Goal: Information Seeking & Learning: Learn about a topic

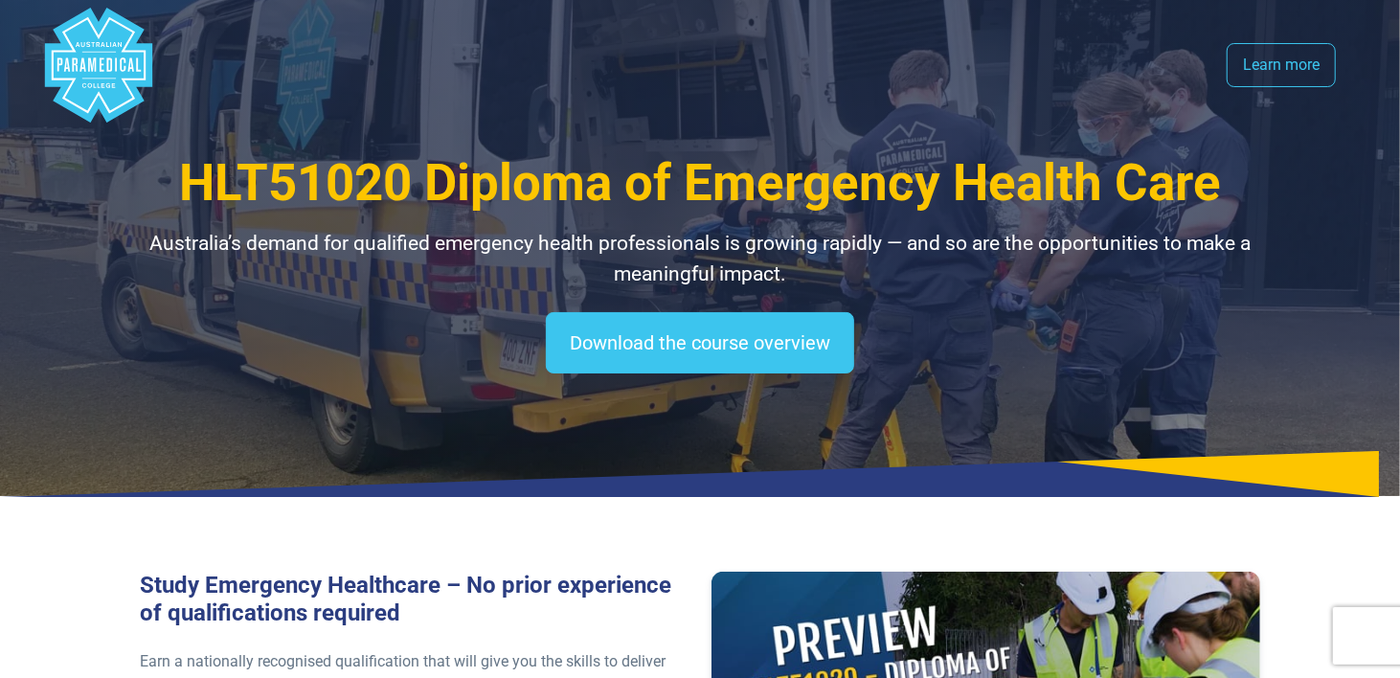
click at [604, 76] on nav ".logo-block-c1{fill:#3CC5EE;} .logo-block-c2{fill:#FFF;} .logo-horizontal-c1{fi…" at bounding box center [700, 65] width 1318 height 130
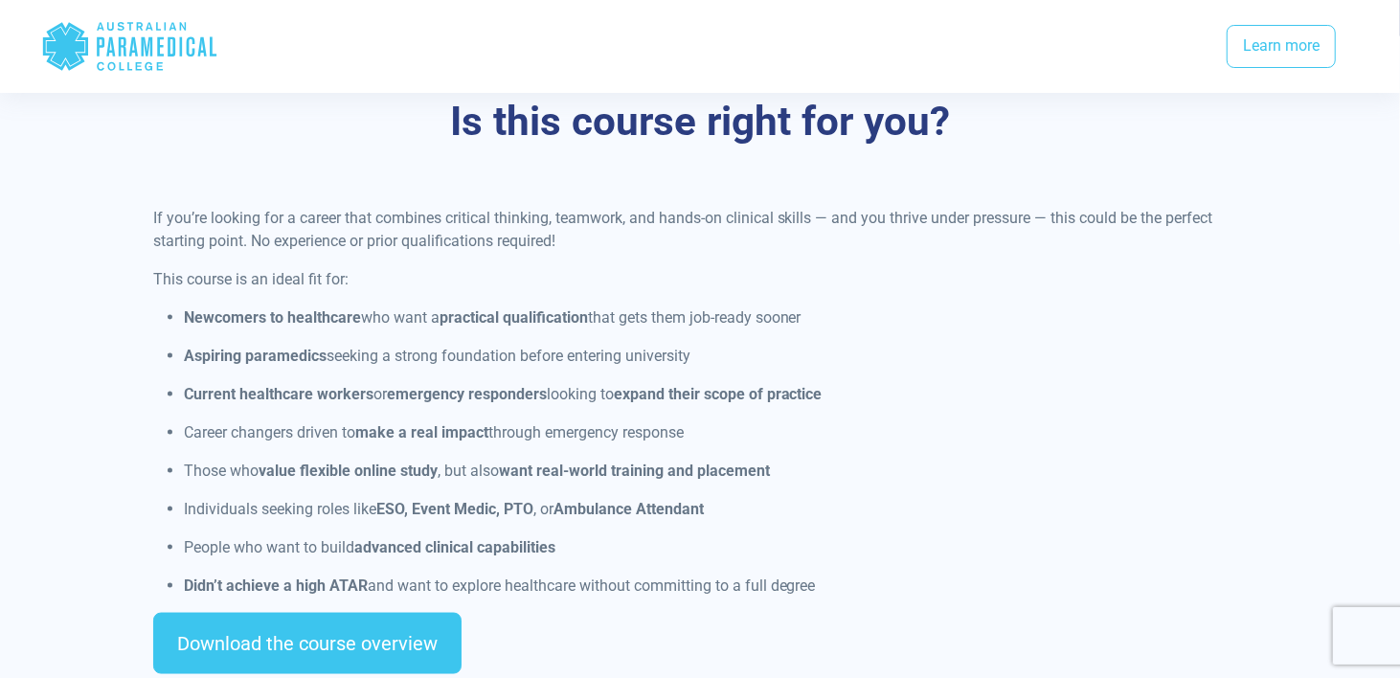
scroll to position [1460, 0]
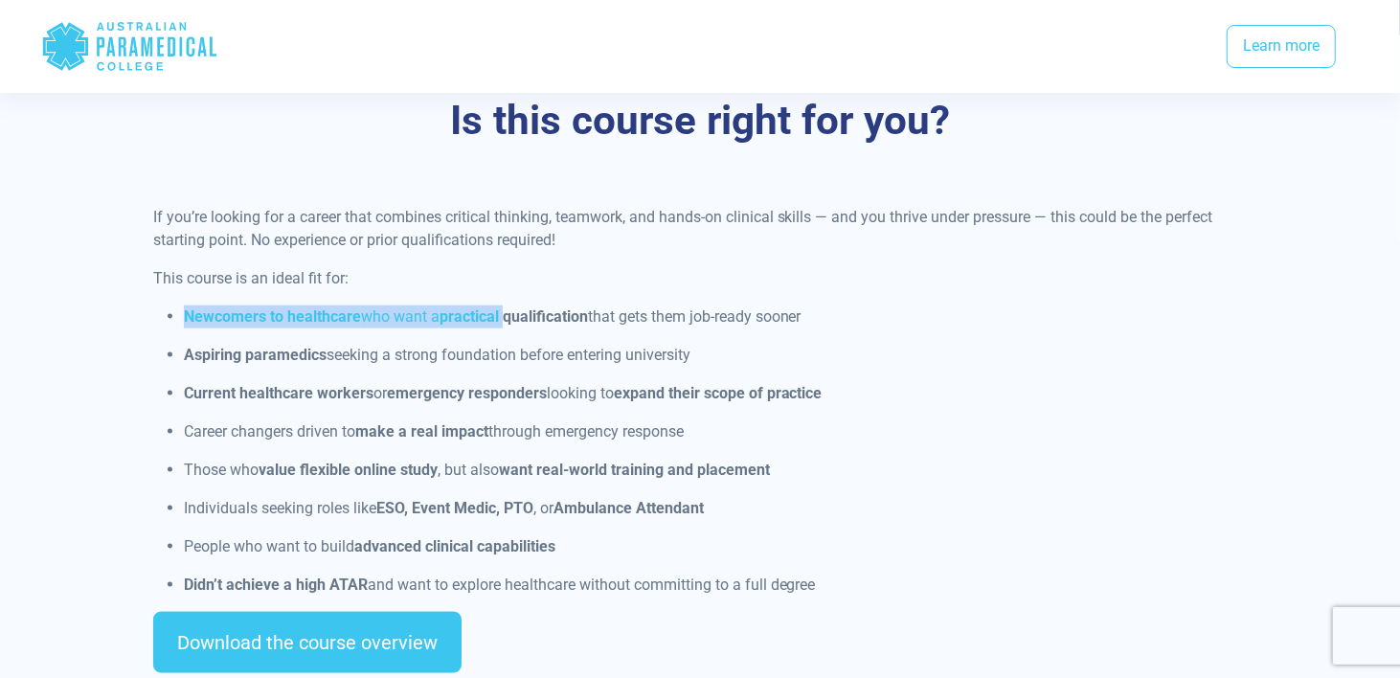
drag, startPoint x: 129, startPoint y: 272, endPoint x: 508, endPoint y: 294, distance: 378.9
click at [508, 294] on div "If you’re looking for a career that combines critical thinking, teamwork, and h…" at bounding box center [700, 447] width 1341 height 483
click at [556, 344] on p "Aspiring paramedics seeking a strong foundation before entering university" at bounding box center [716, 355] width 1064 height 23
click at [524, 350] on ul "Newcomers to healthcare who want a practical qualification that gets them job-r…" at bounding box center [700, 450] width 1095 height 291
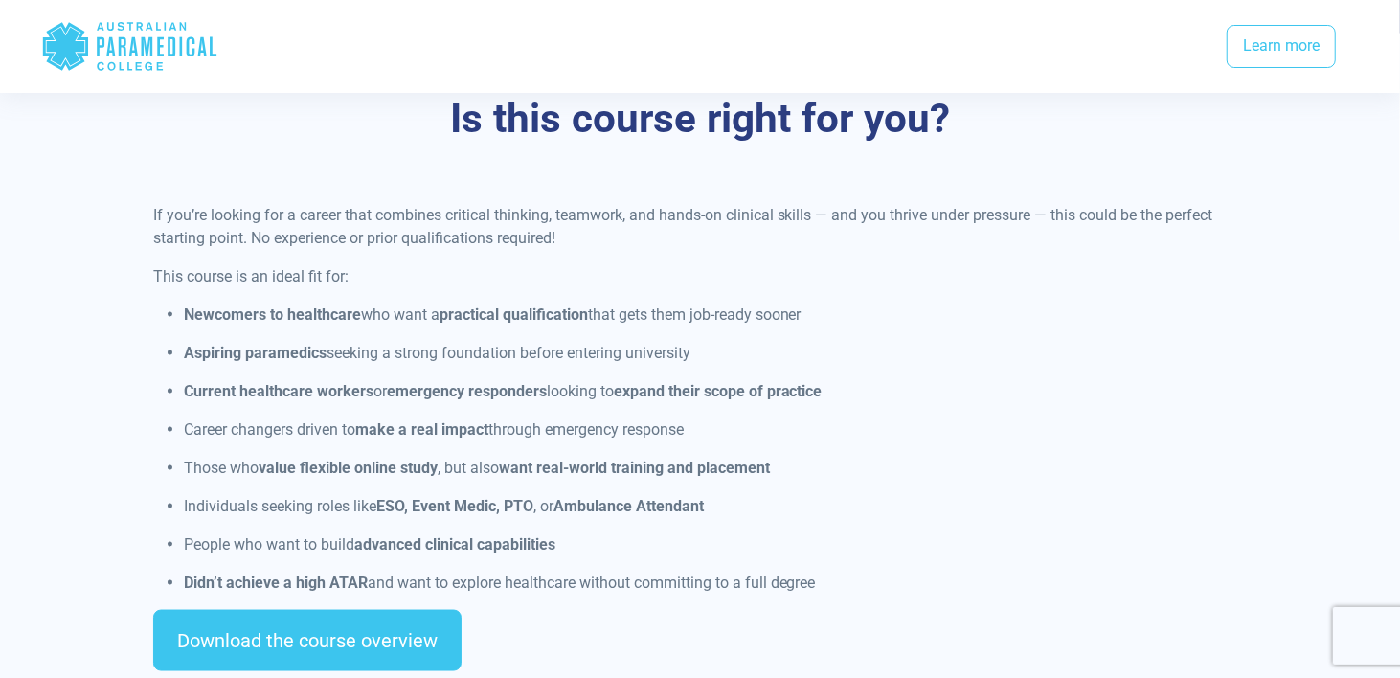
scroll to position [1461, 0]
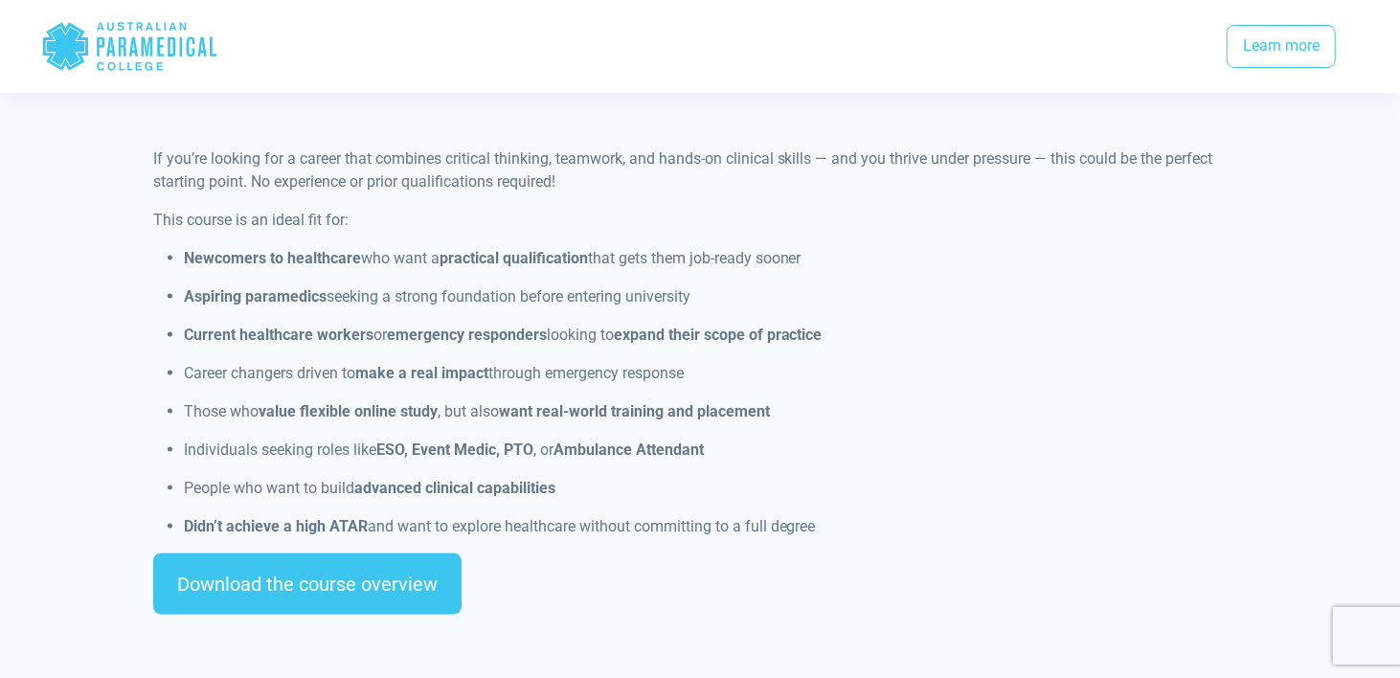
drag, startPoint x: 646, startPoint y: 447, endPoint x: 682, endPoint y: 516, distance: 77.5
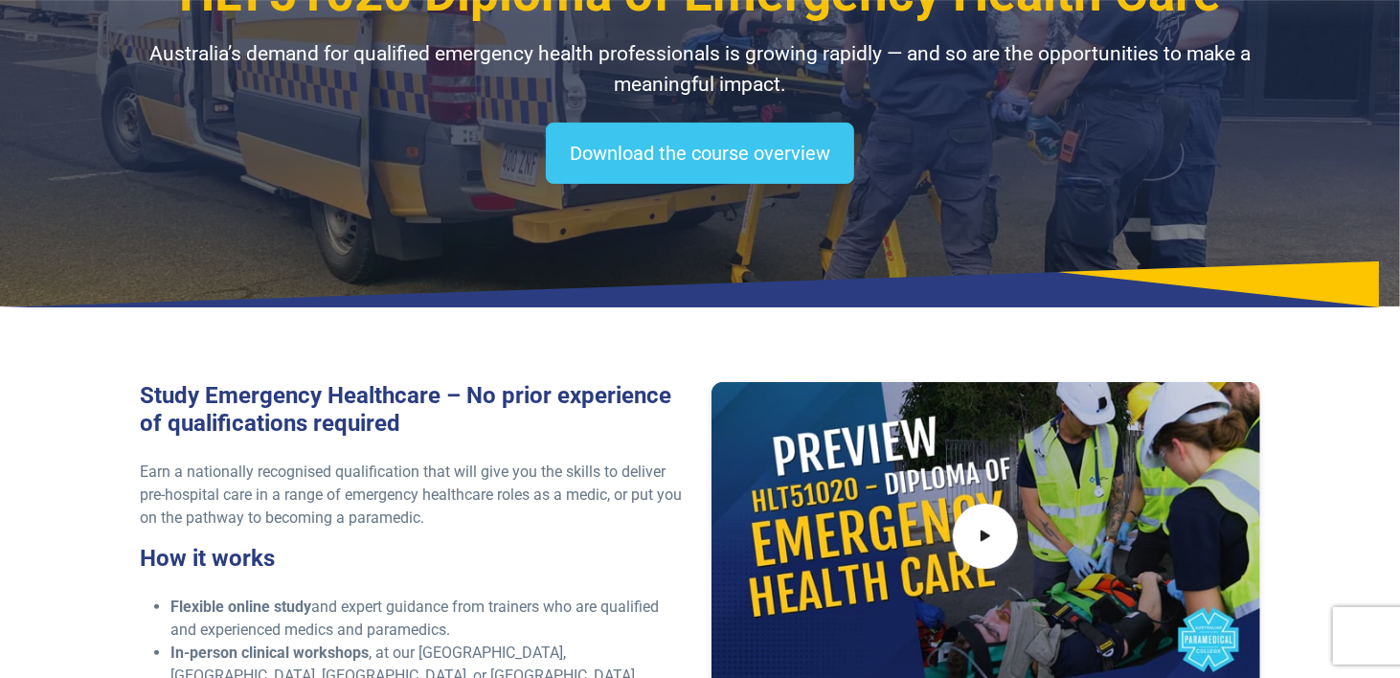
scroll to position [0, 0]
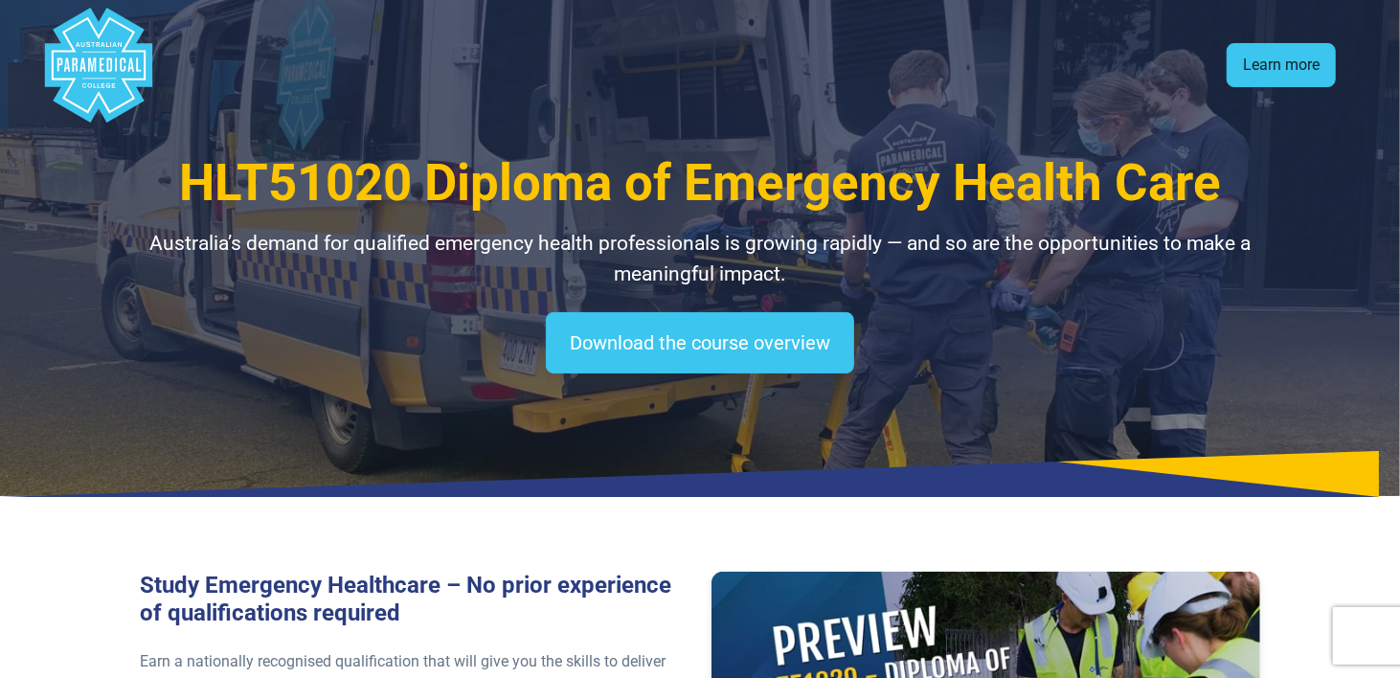
click at [1227, 56] on link "Learn more" at bounding box center [1281, 65] width 109 height 44
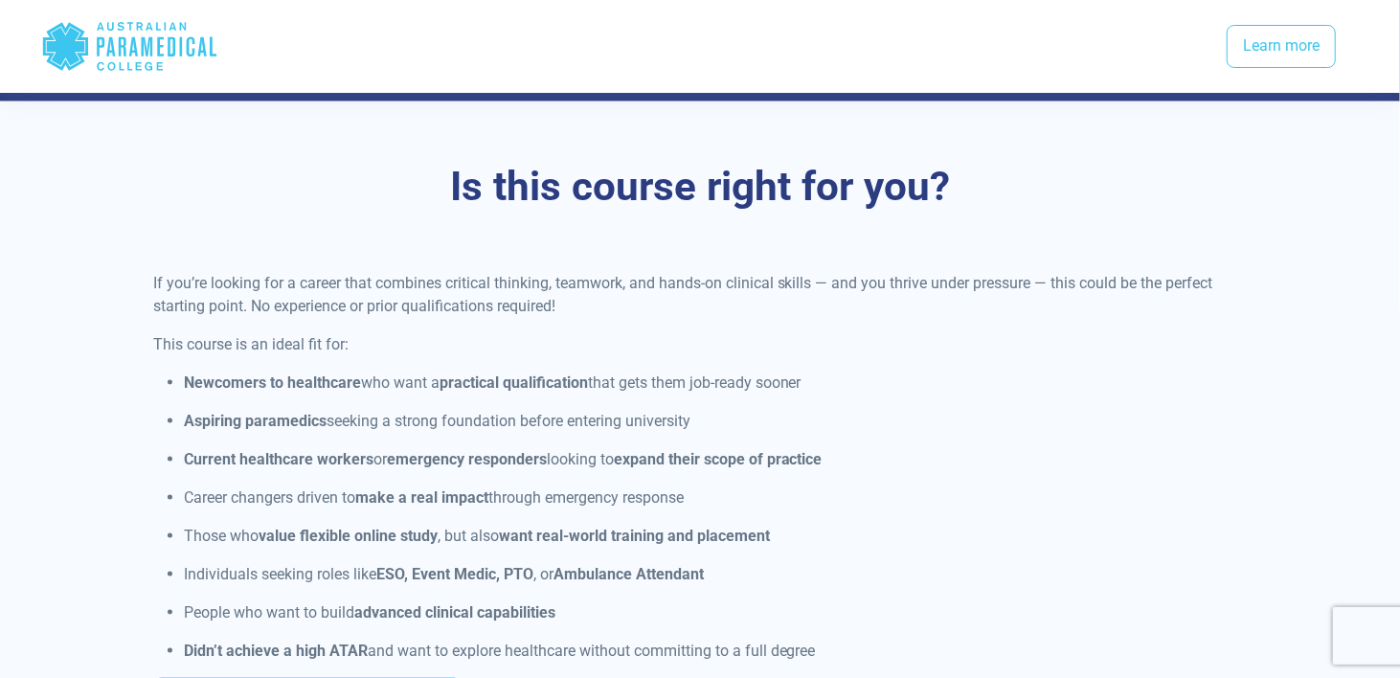
scroll to position [1394, 0]
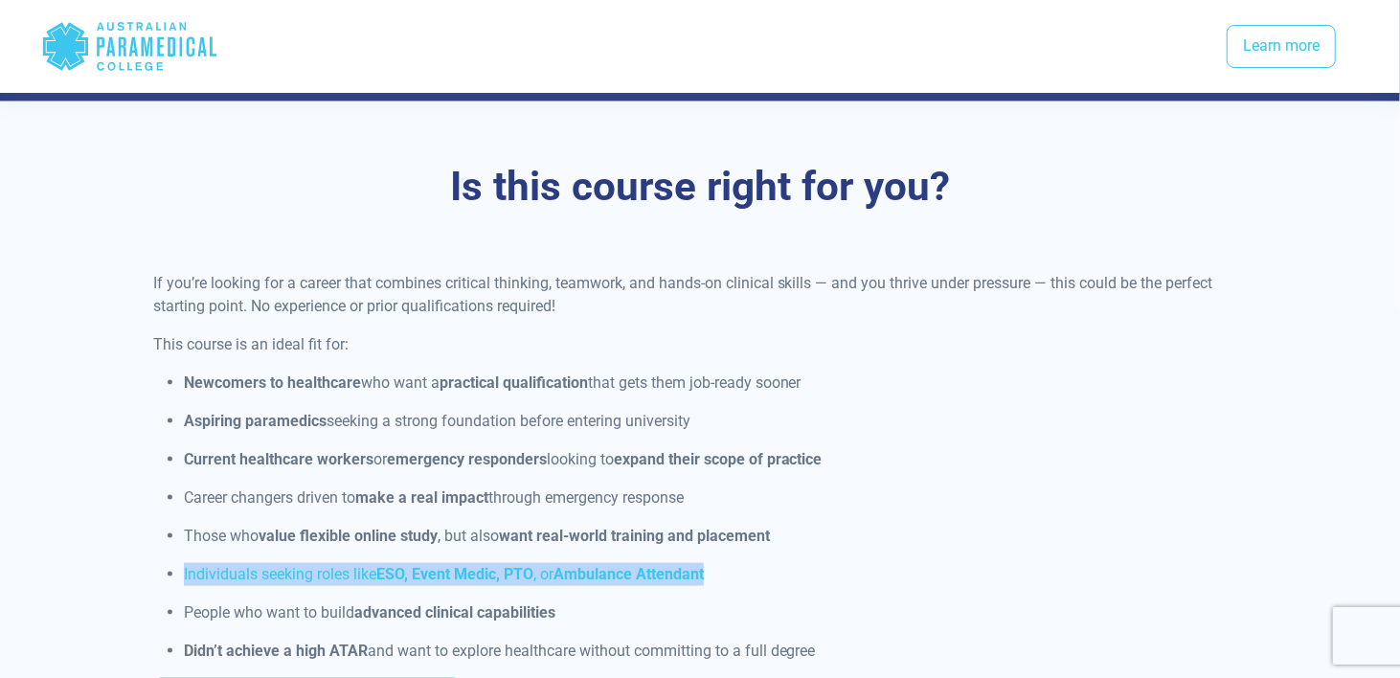
drag, startPoint x: 180, startPoint y: 548, endPoint x: 729, endPoint y: 555, distance: 548.8
click at [729, 555] on ul "Newcomers to healthcare who want a practical qualification that gets them job-r…" at bounding box center [700, 517] width 1095 height 291
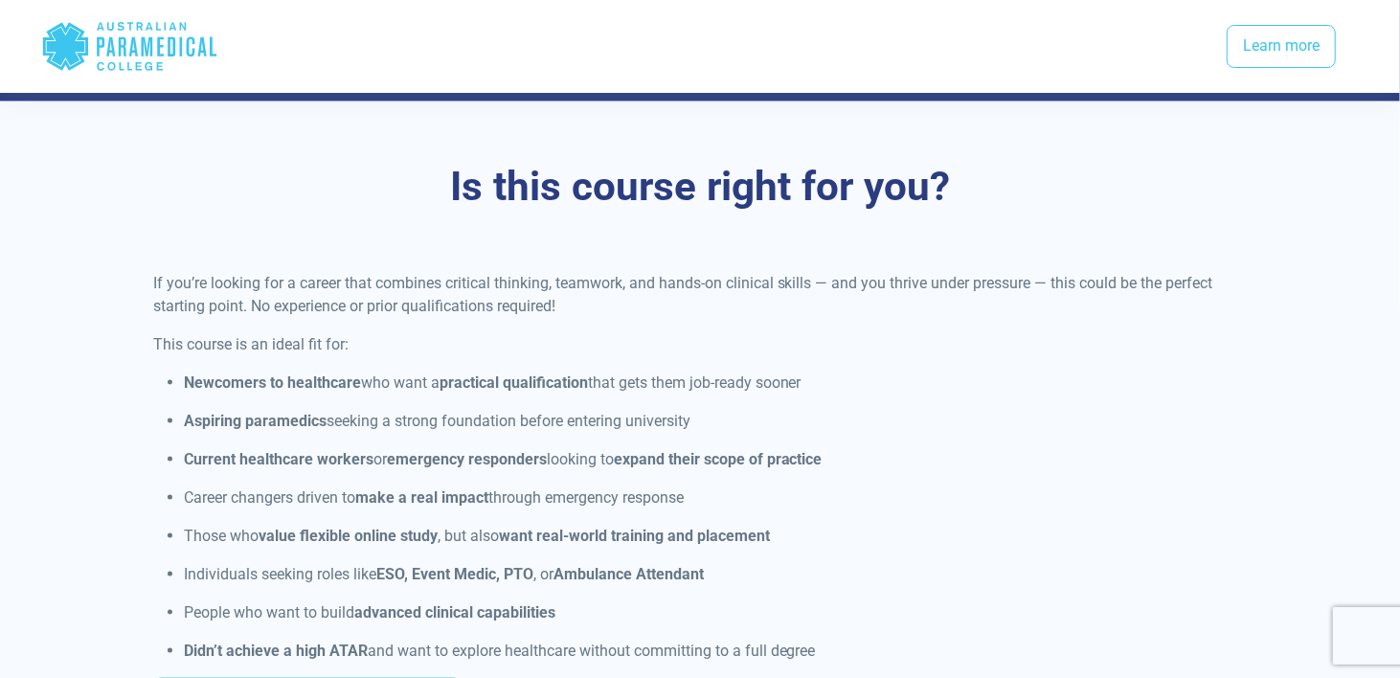
click at [878, 570] on ul "Newcomers to healthcare who want a practical qualification that gets them job-r…" at bounding box center [700, 517] width 1095 height 291
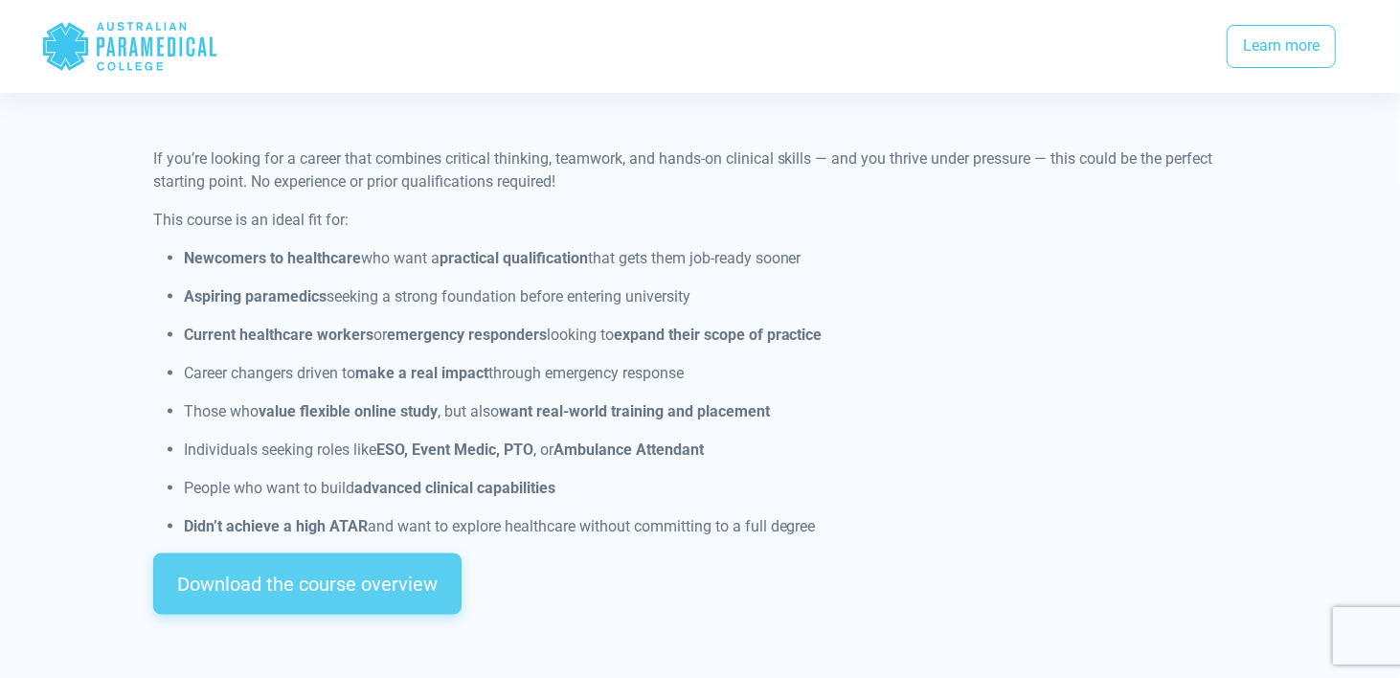
scroll to position [1521, 0]
click at [339, 558] on link "Download the course overview" at bounding box center [307, 582] width 308 height 61
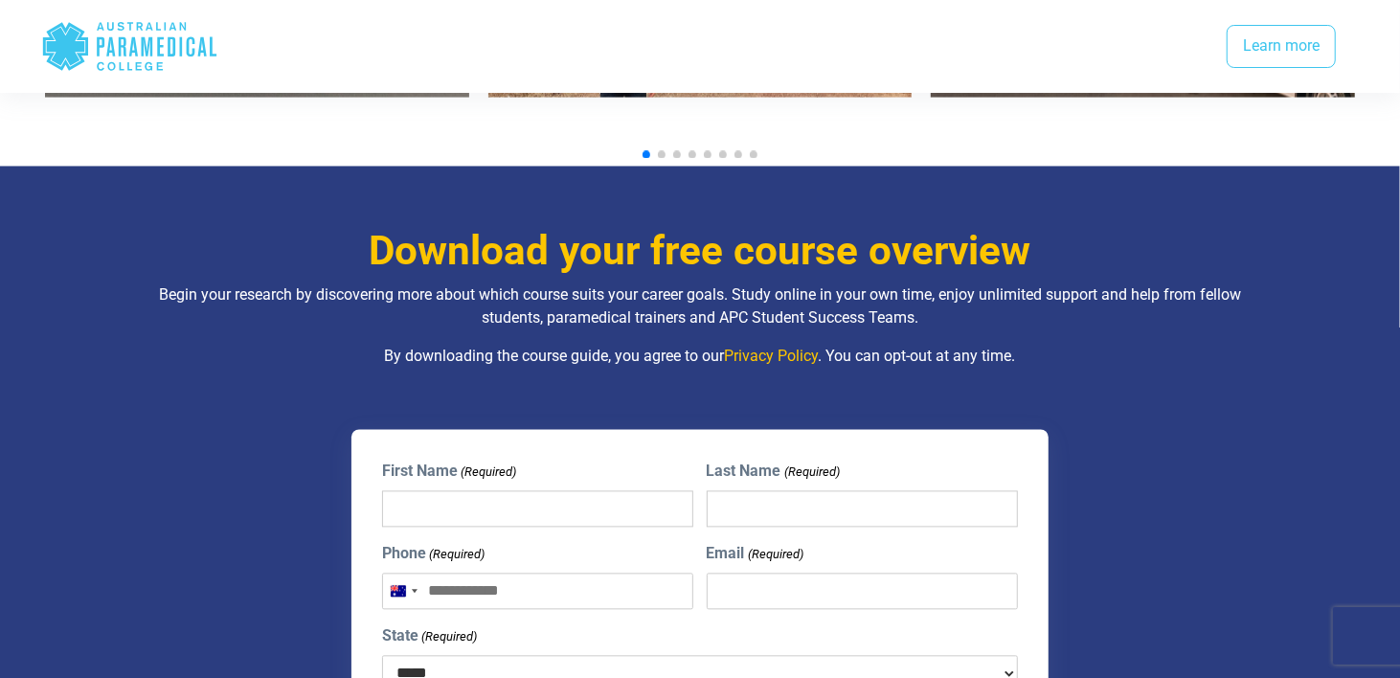
scroll to position [2351, 0]
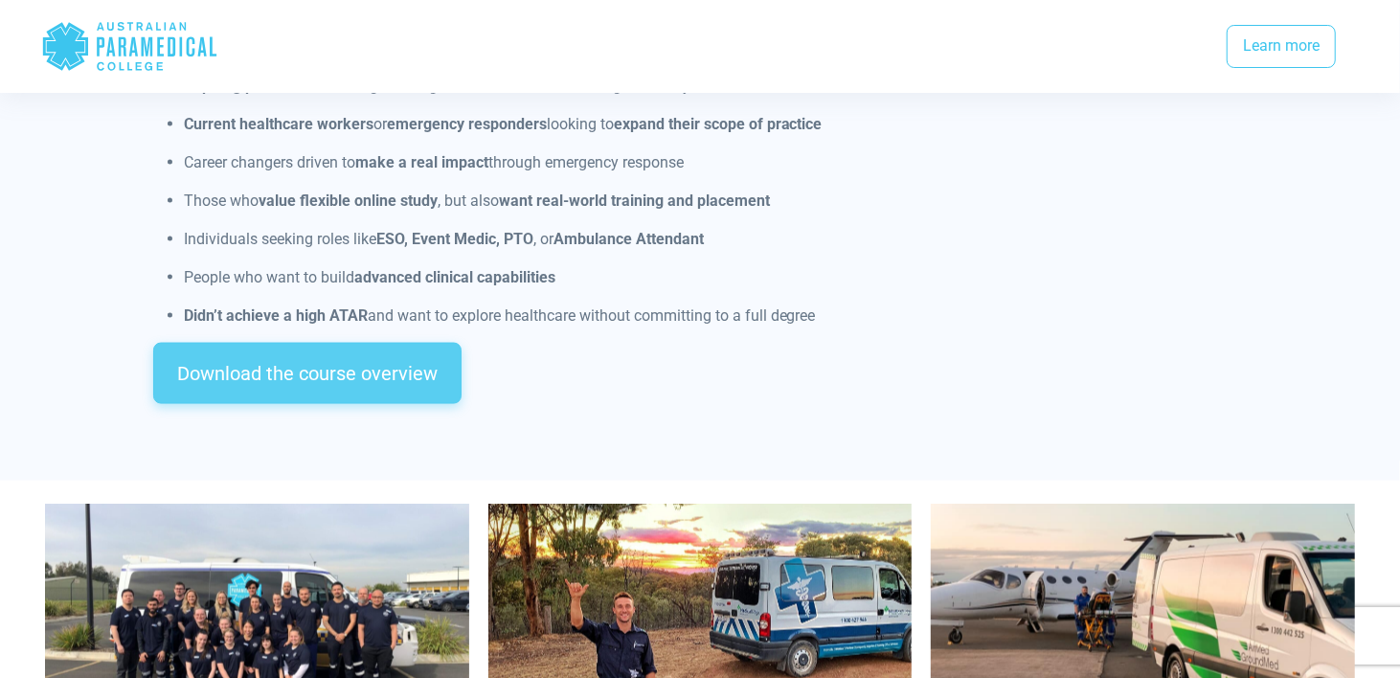
click at [215, 361] on link "Download the course overview" at bounding box center [307, 373] width 308 height 61
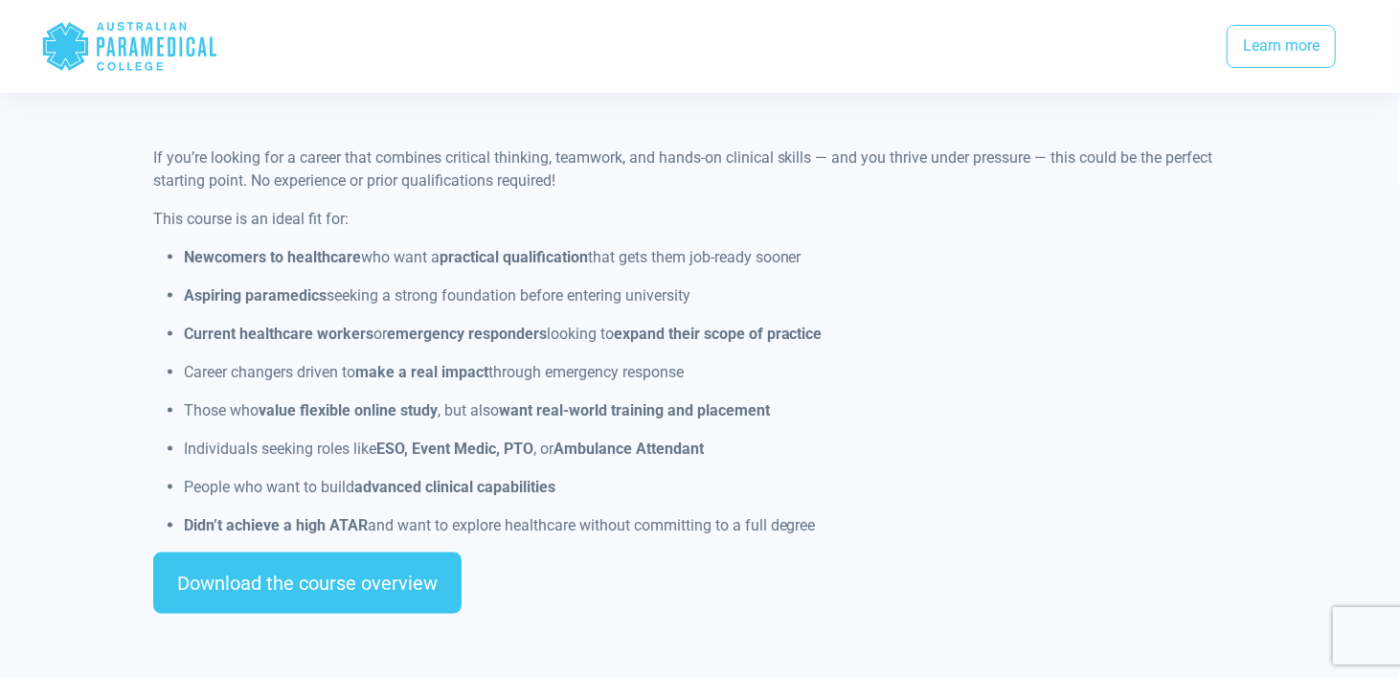
scroll to position [1519, 0]
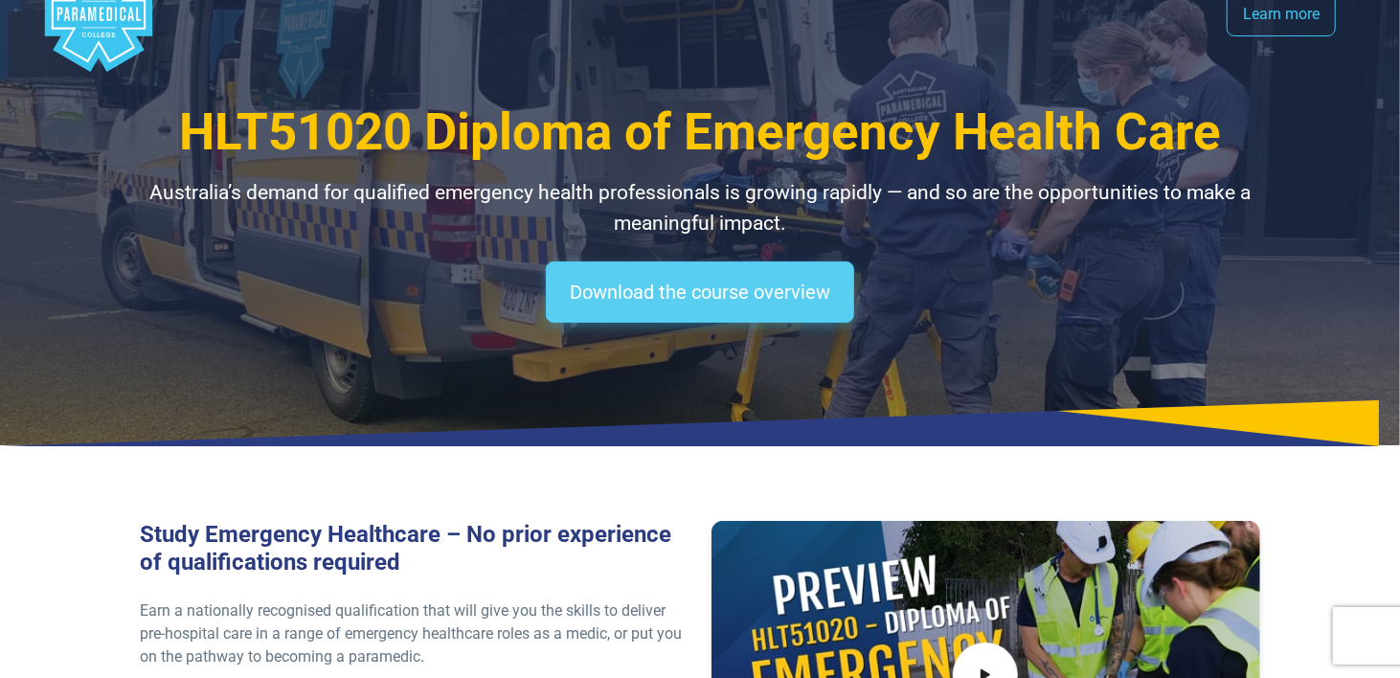
click at [647, 290] on link "Download the course overview" at bounding box center [700, 291] width 308 height 61
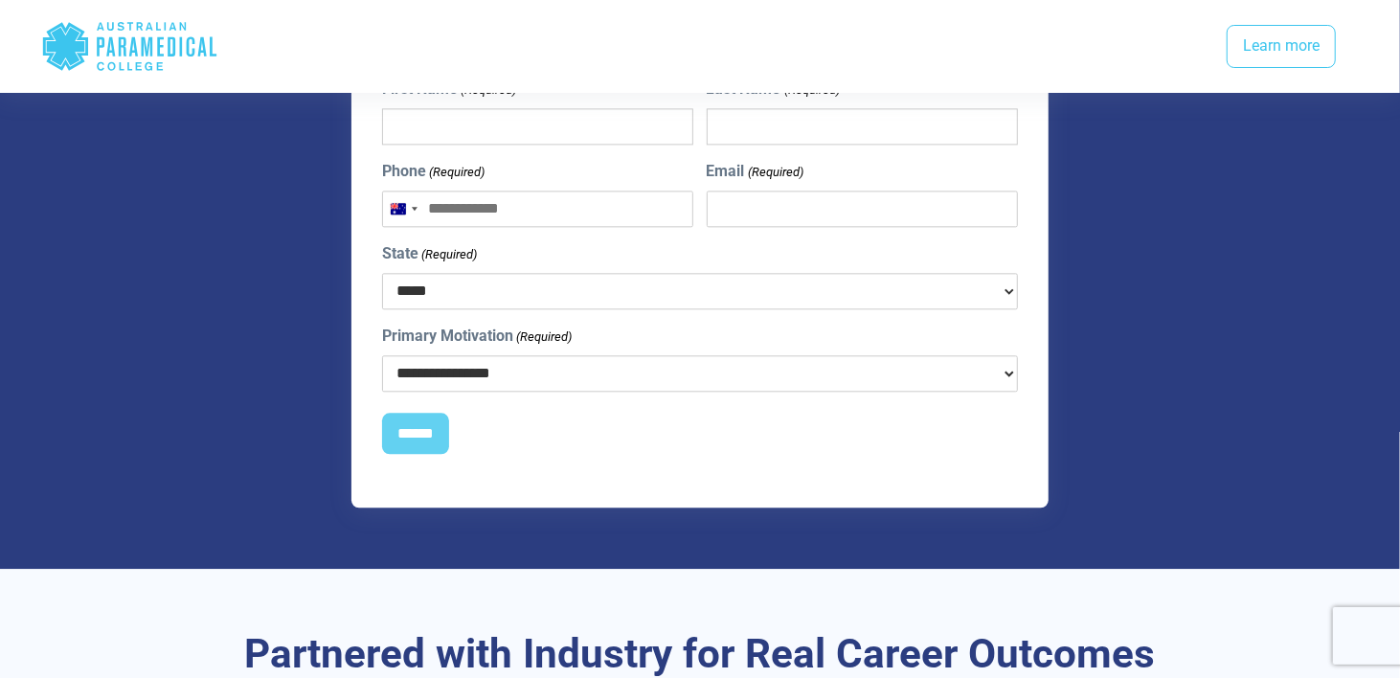
click at [629, 325] on div "**********" at bounding box center [700, 358] width 636 height 67
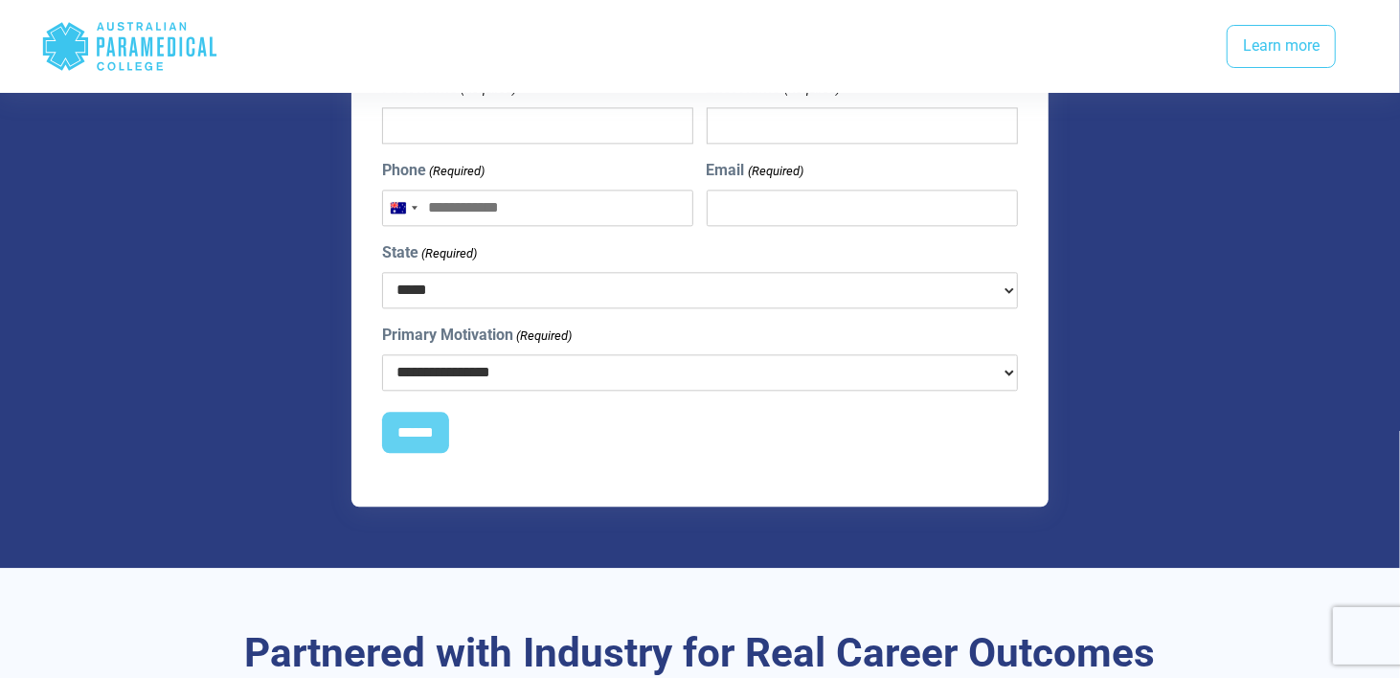
click at [629, 354] on select "**********" at bounding box center [700, 372] width 636 height 36
click at [631, 354] on select "**********" at bounding box center [700, 372] width 636 height 36
click at [639, 359] on select "**********" at bounding box center [700, 372] width 636 height 36
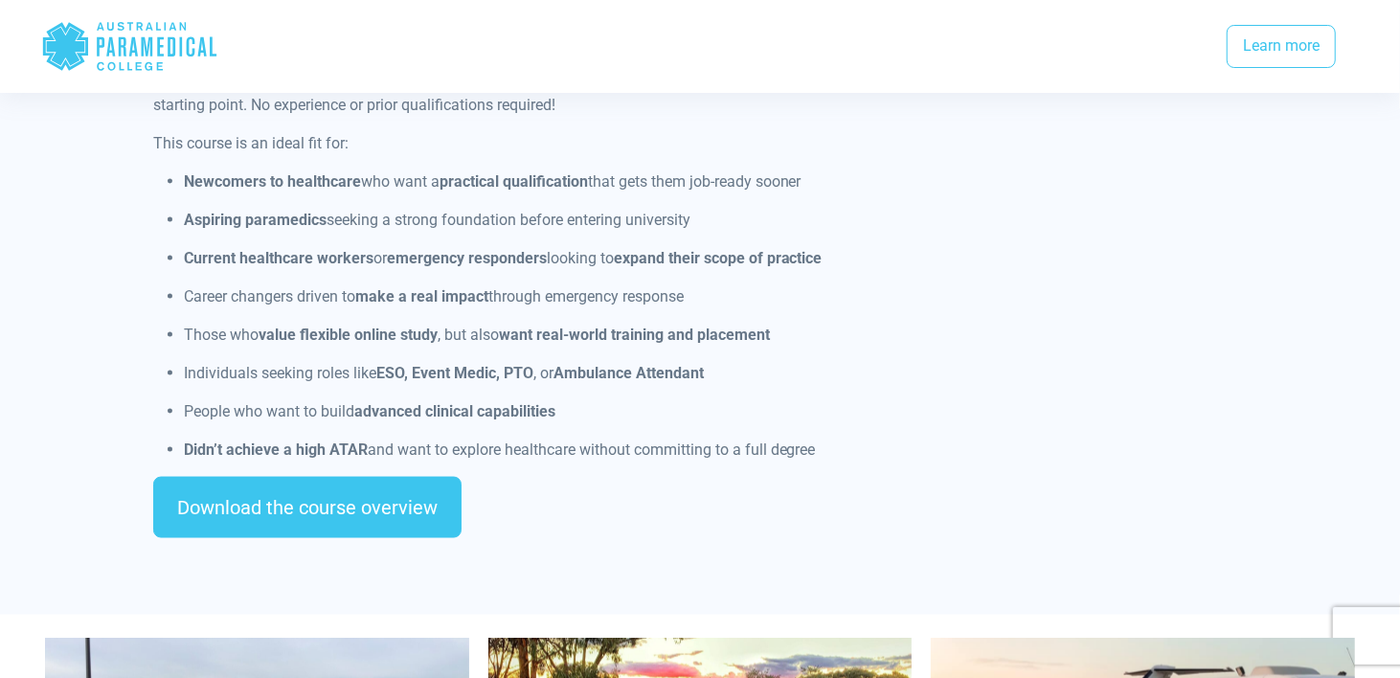
click at [609, 324] on p "Those who value flexible online study , but also want real-world training and p…" at bounding box center [716, 335] width 1064 height 23
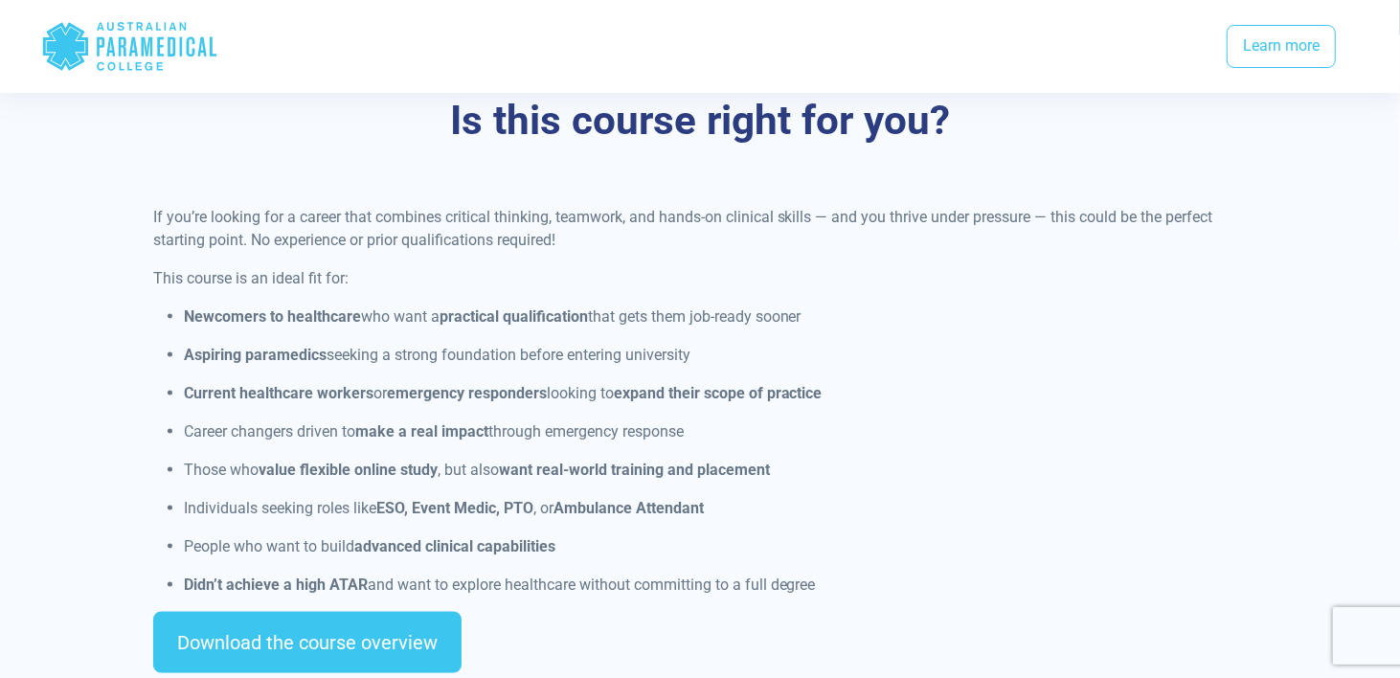
click at [575, 353] on ul "Newcomers to healthcare who want a practical qualification that gets them job-r…" at bounding box center [700, 450] width 1095 height 291
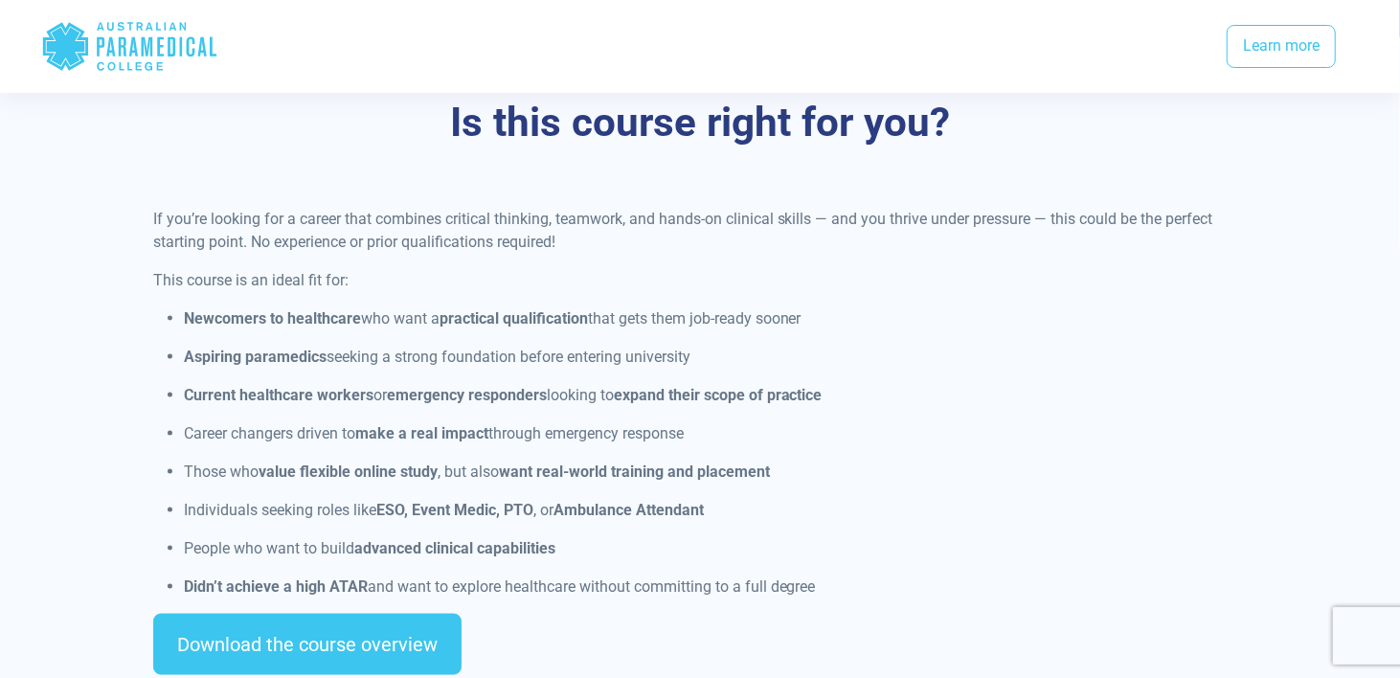
click at [565, 384] on p "Current healthcare workers or emergency responders looking to expand their scop…" at bounding box center [716, 395] width 1064 height 23
click at [351, 162] on div "Is this course right for you? If you’re looking for a career that combines crit…" at bounding box center [700, 394] width 1341 height 715
click at [757, 499] on p "Individuals seeking roles like ESO, Event Medic, PTO , or Ambulance Attendant" at bounding box center [716, 510] width 1064 height 23
click at [513, 422] on p "Career changers driven to make a real impact through emergency response" at bounding box center [716, 433] width 1064 height 23
click at [963, 430] on ul "Newcomers to healthcare who want a practical qualification that gets them job-r…" at bounding box center [700, 452] width 1095 height 291
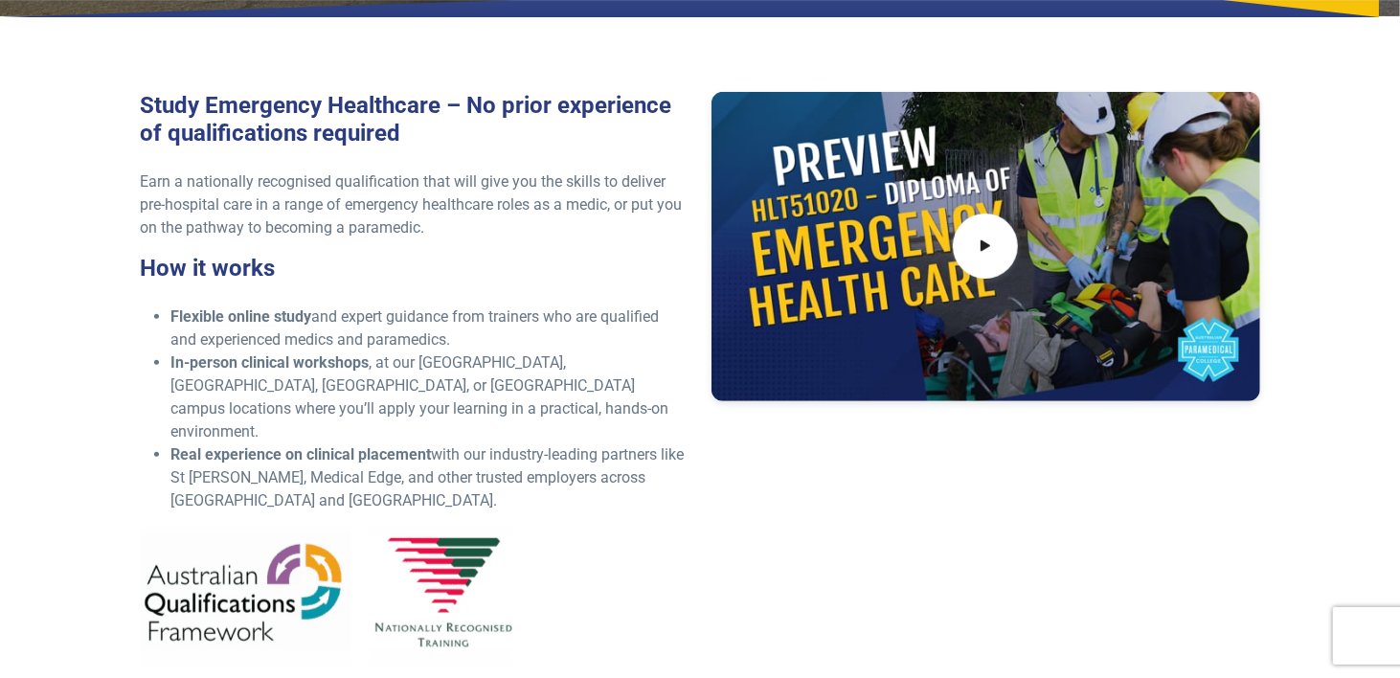
scroll to position [482, 0]
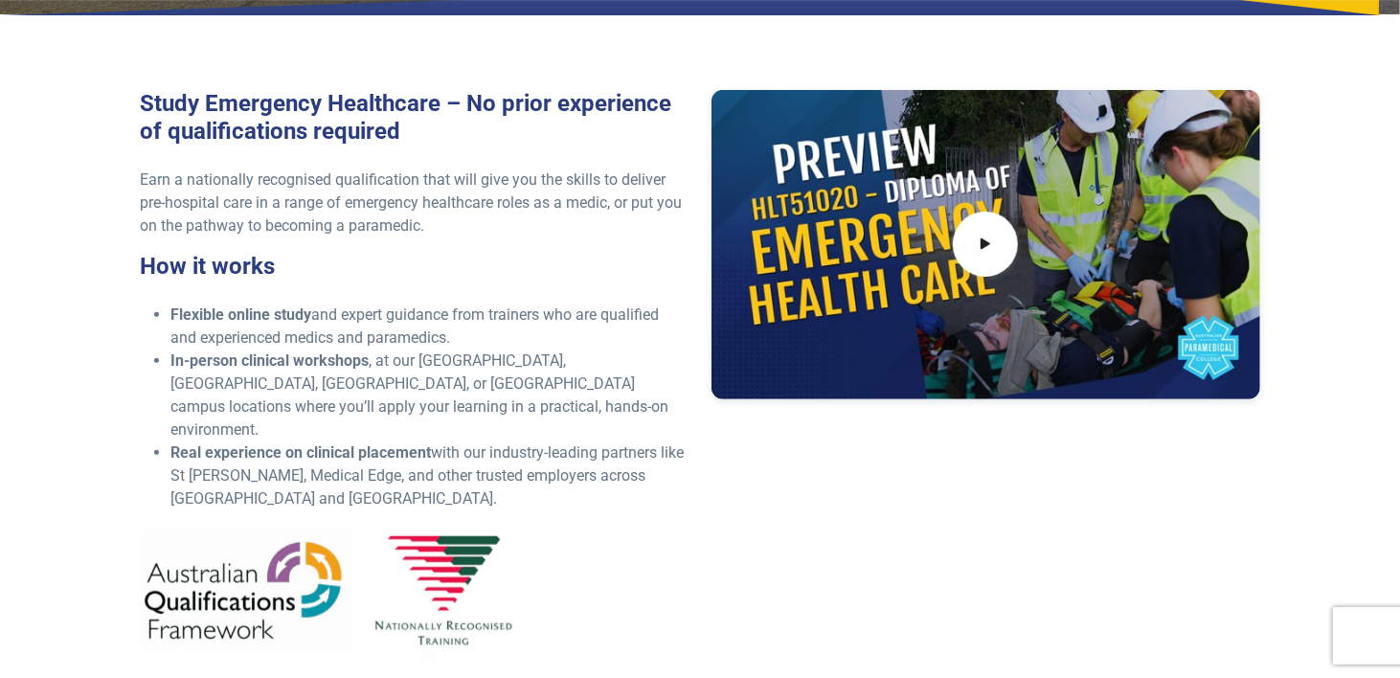
click at [572, 352] on li "In-person clinical workshops , at our [GEOGRAPHIC_DATA], [GEOGRAPHIC_DATA], [GE…" at bounding box center [429, 396] width 518 height 92
drag, startPoint x: 599, startPoint y: 388, endPoint x: 621, endPoint y: 430, distance: 47.5
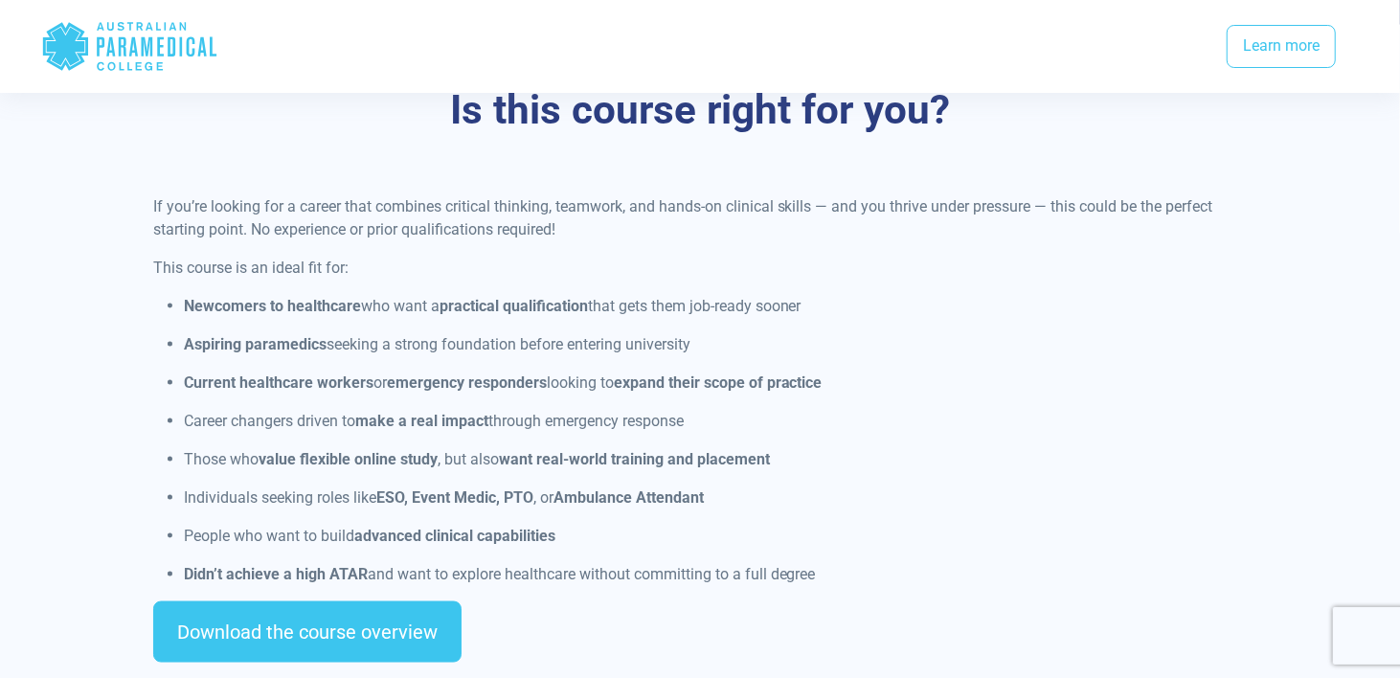
scroll to position [1502, 0]
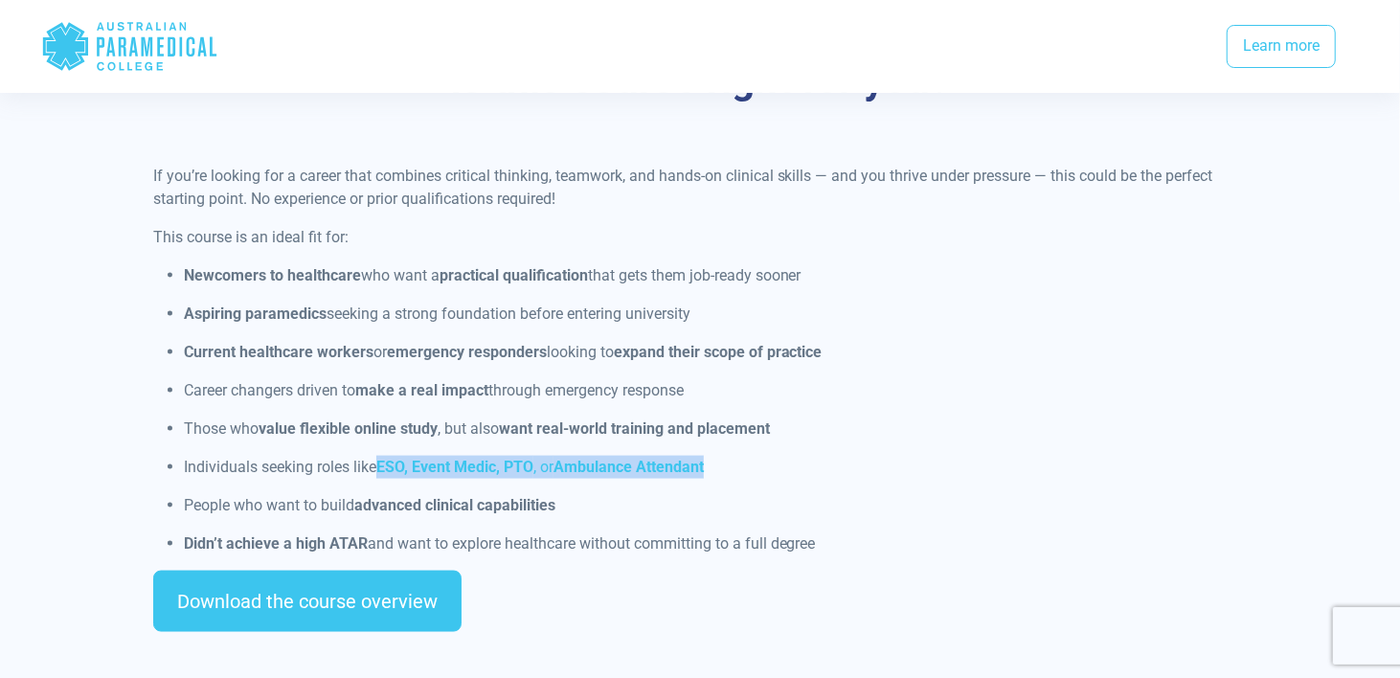
drag, startPoint x: 384, startPoint y: 439, endPoint x: 715, endPoint y: 443, distance: 331.4
click at [715, 456] on p "Individuals seeking roles like ESO, Event Medic, PTO , or Ambulance Attendant" at bounding box center [716, 467] width 1064 height 23
copy p "ESO, Event Medic, PTO , or Ambulance Attendant"
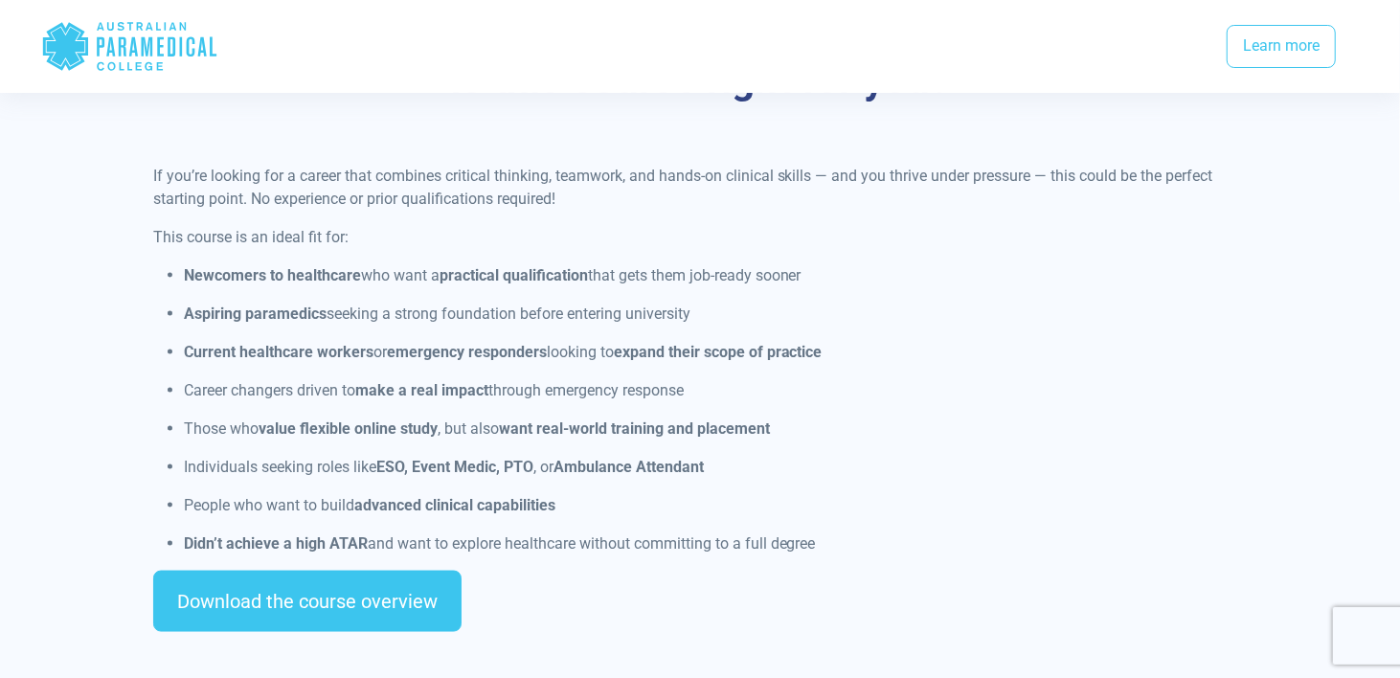
click at [450, 76] on nav ".logo-block-c1{fill:#3CC5EE;} .logo-block-c2{fill:#FFF;} .logo-horizontal-c1{fi…" at bounding box center [700, 47] width 1318 height 78
